Goal: Find specific page/section: Find specific page/section

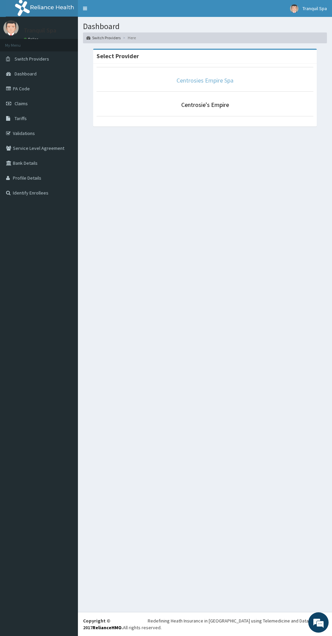
click at [221, 77] on link "Centrosies Empire Spa" at bounding box center [204, 80] width 57 height 8
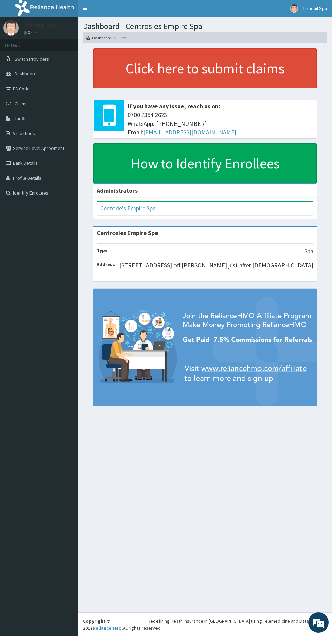
click at [38, 93] on link "PA Code" at bounding box center [39, 88] width 78 height 15
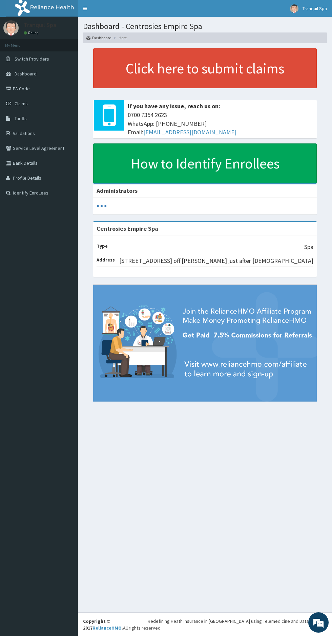
click at [29, 90] on link "PA Code" at bounding box center [39, 88] width 78 height 15
